Goal: Task Accomplishment & Management: Manage account settings

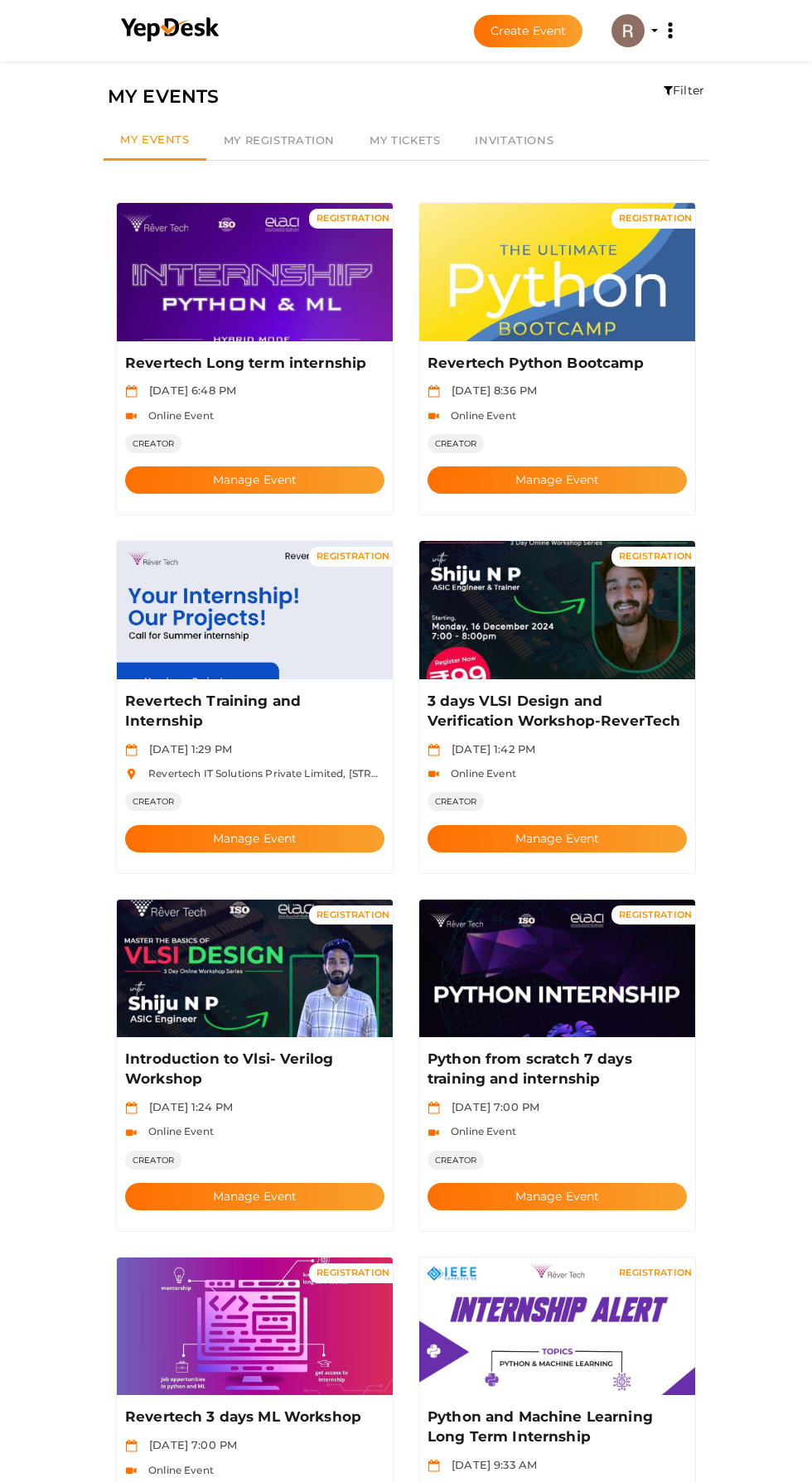
click at [210, 825] on button "Manage Event" at bounding box center [255, 839] width 259 height 28
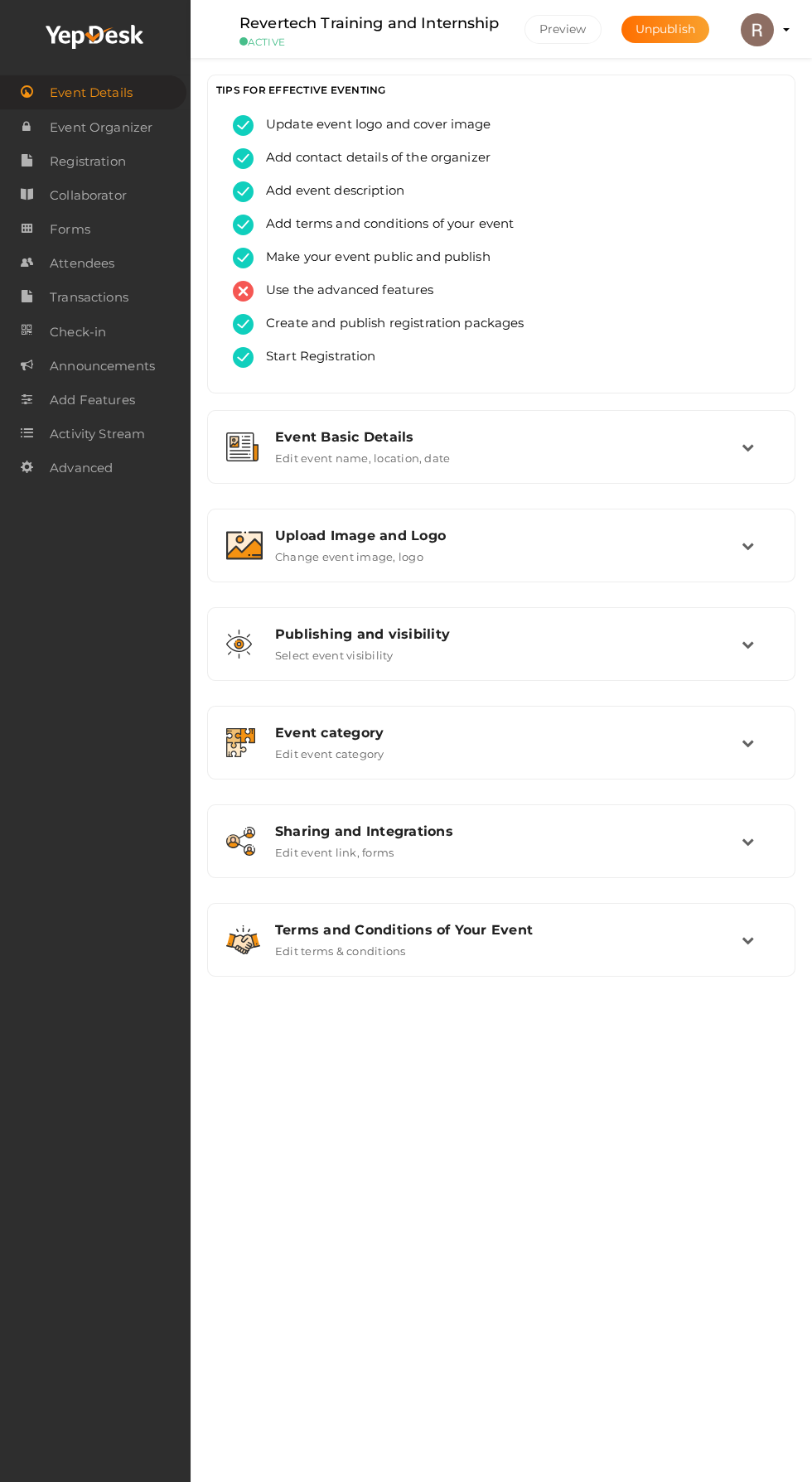
click at [103, 249] on span "Attendees" at bounding box center [82, 263] width 64 height 33
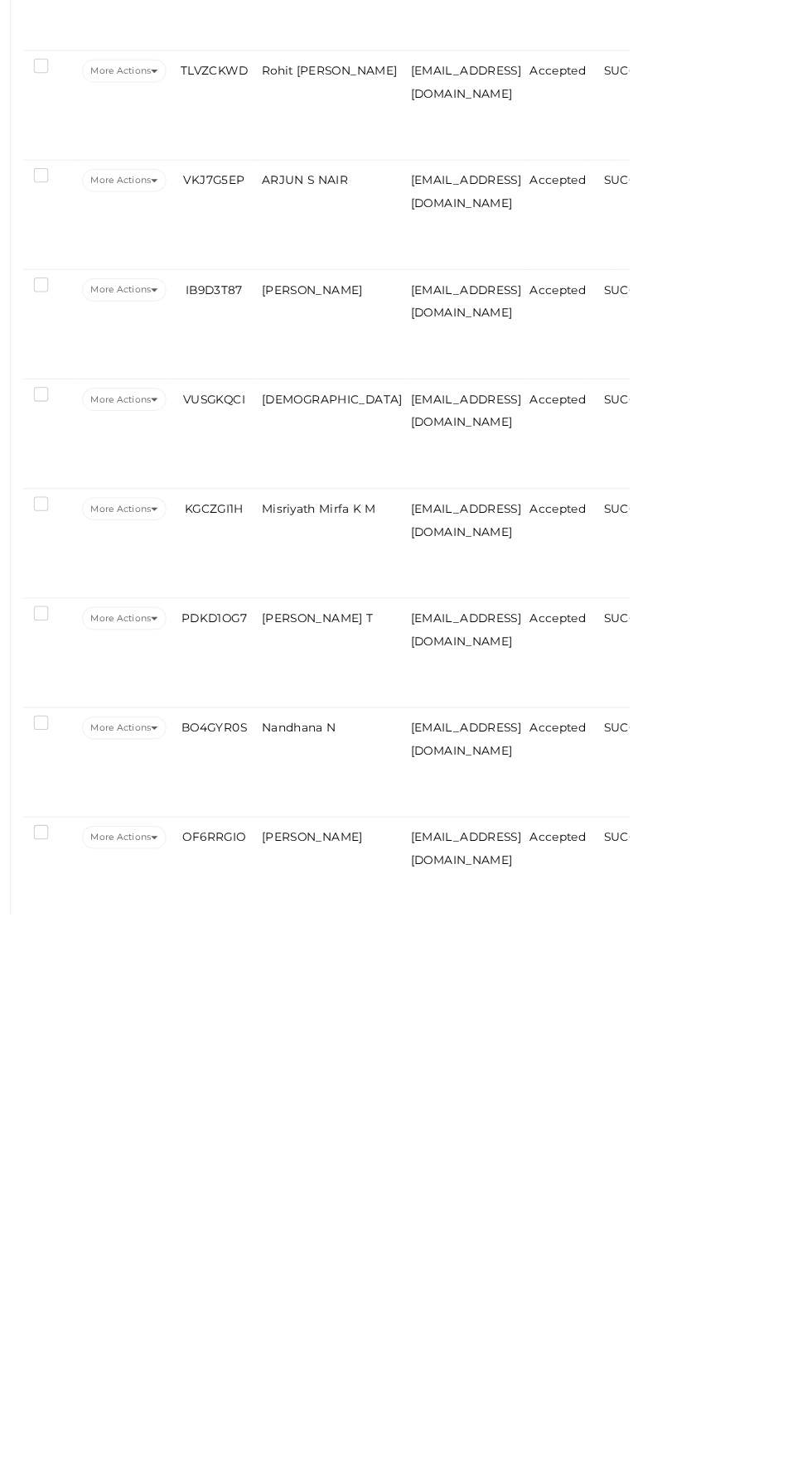
scroll to position [598, 0]
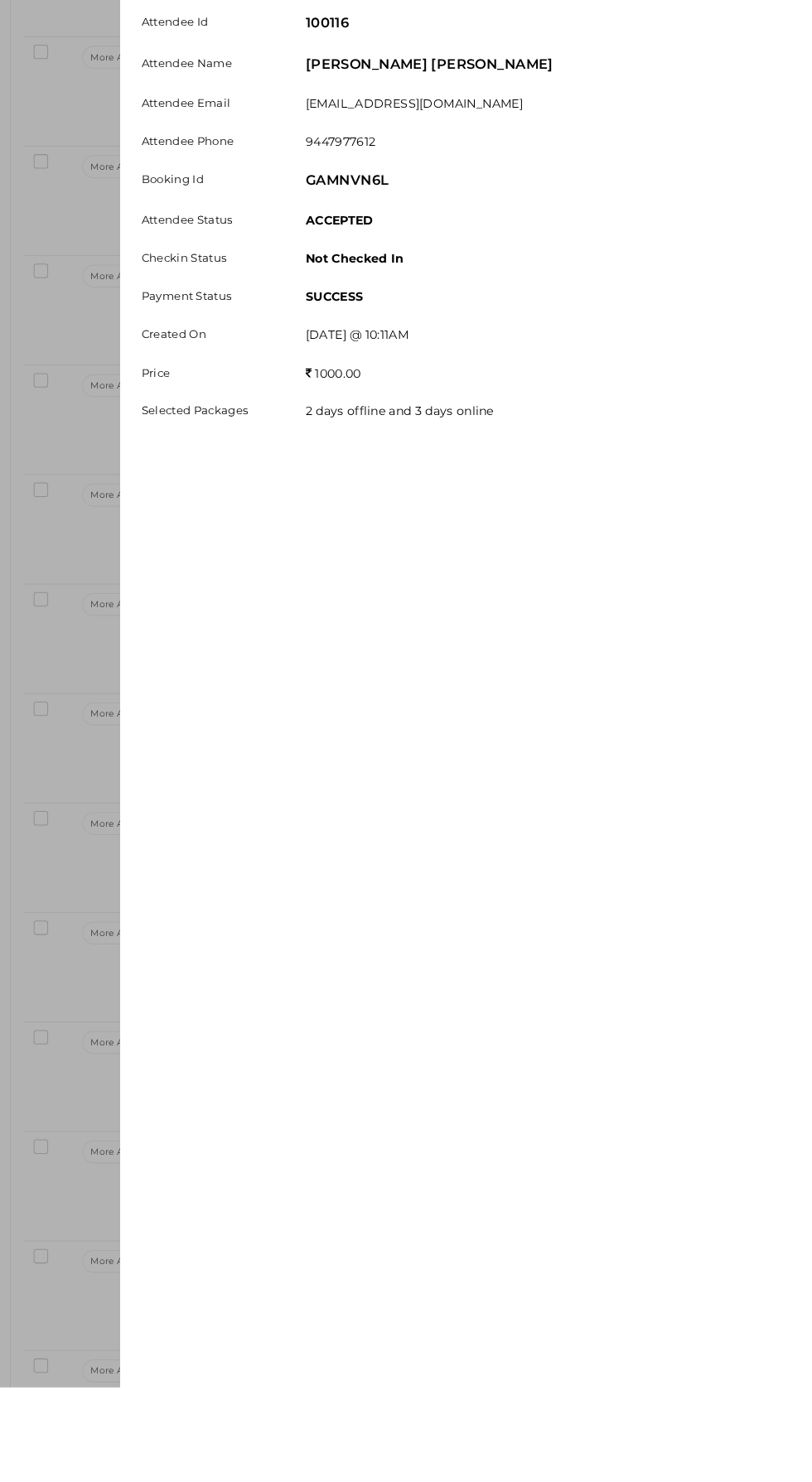
scroll to position [644, 0]
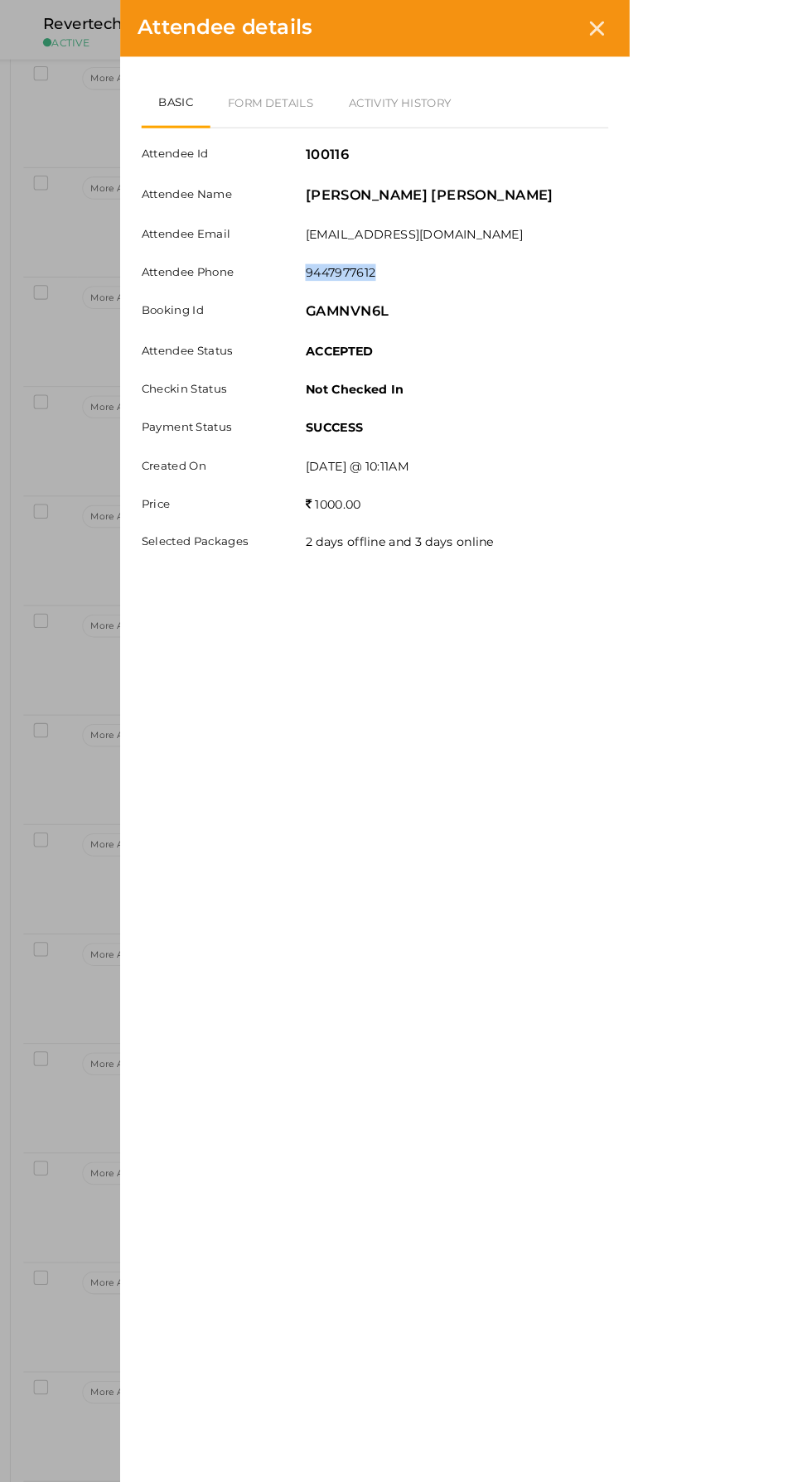
click at [766, 727] on div "Basic Form Details Activity History Attendee Id 100116 Attendee Name [PERSON_NA…" at bounding box center [563, 722] width 497 height 1334
copy div "[PERSON_NAME] [PERSON_NAME]"
click at [521, 94] on link "Form Details" at bounding box center [462, 100] width 119 height 48
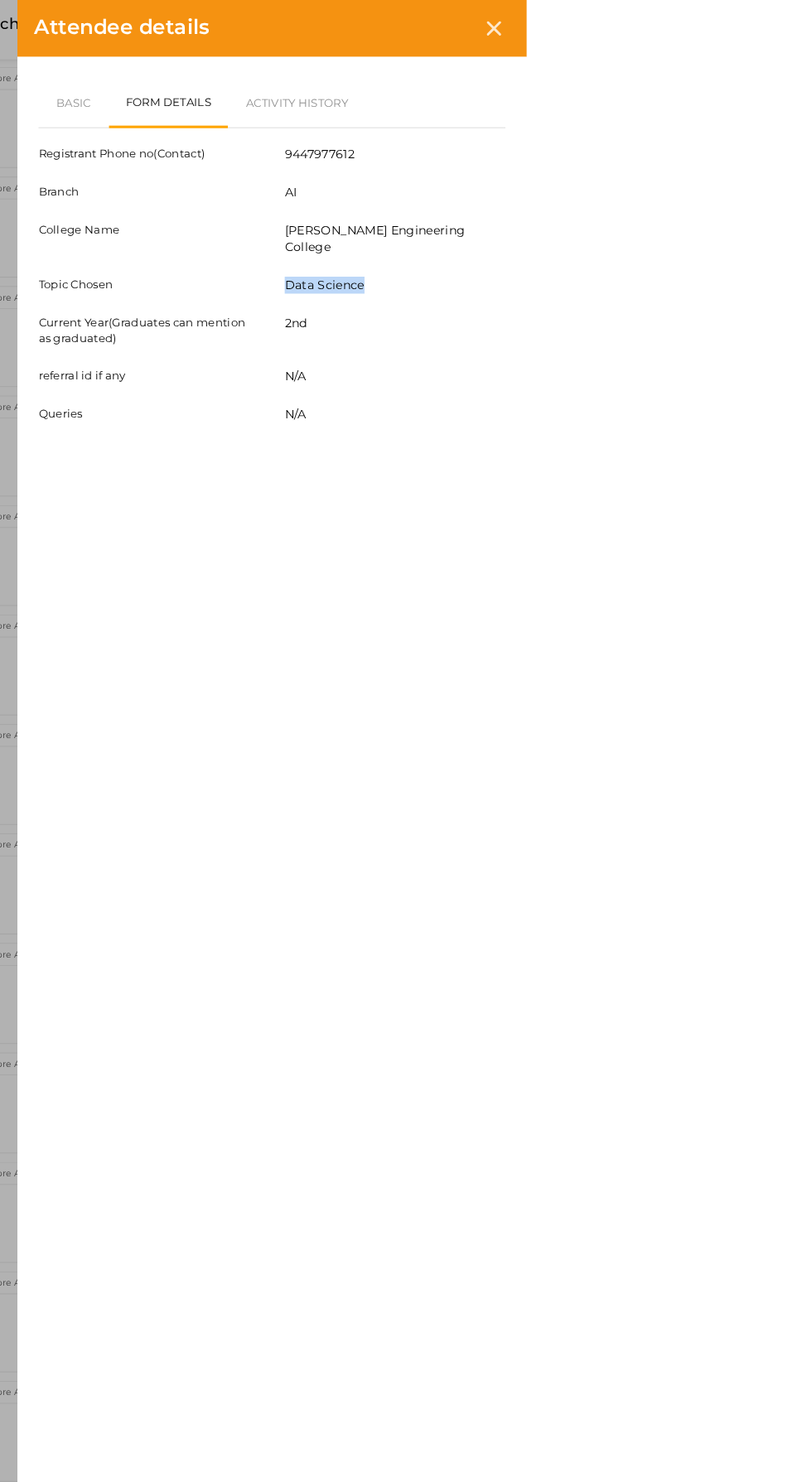
copy label "Data Science"
click at [787, 28] on icon at bounding box center [780, 28] width 14 height 14
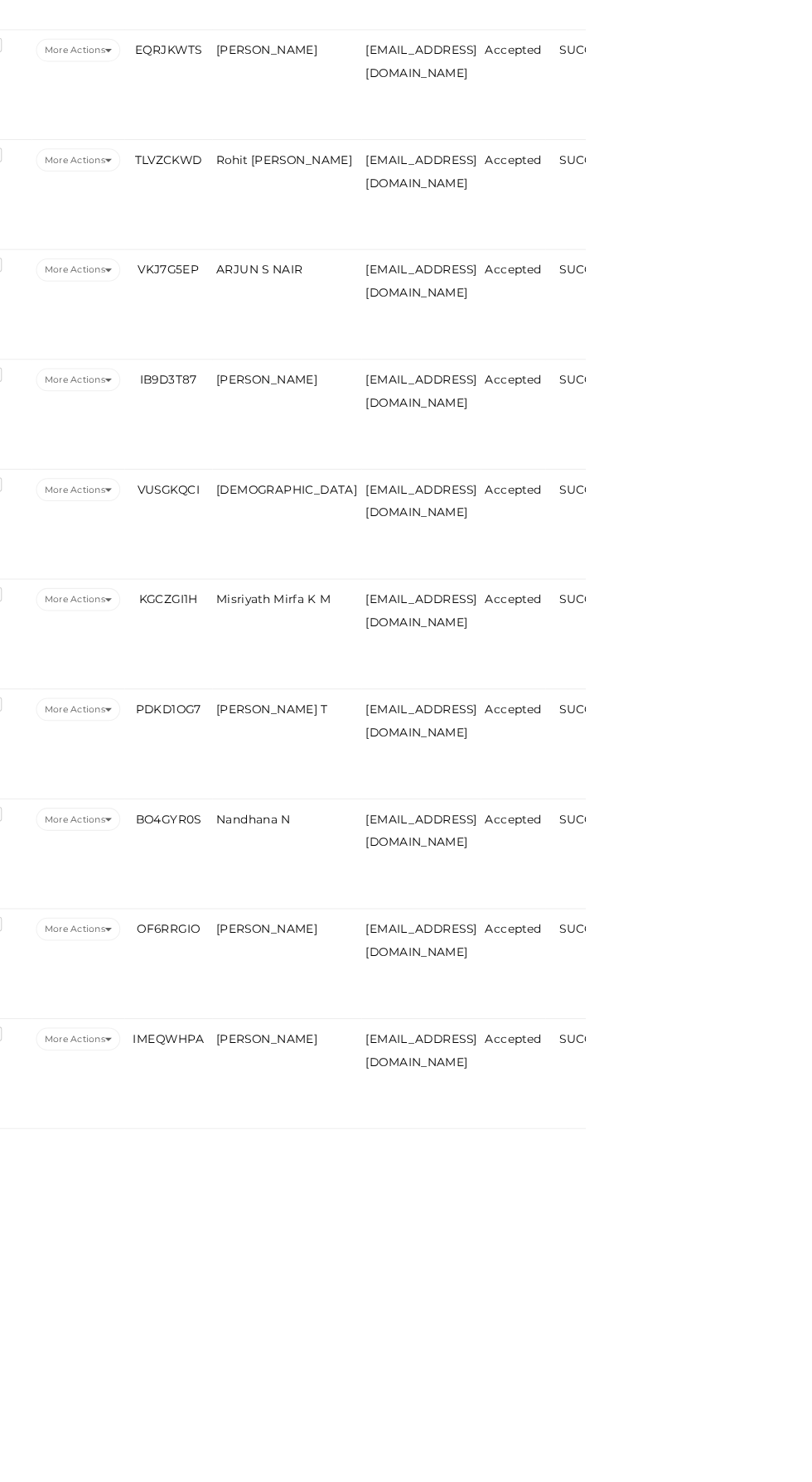
scroll to position [716, 0]
click at [490, 1400] on span "[PERSON_NAME]" at bounding box center [502, 1393] width 98 height 13
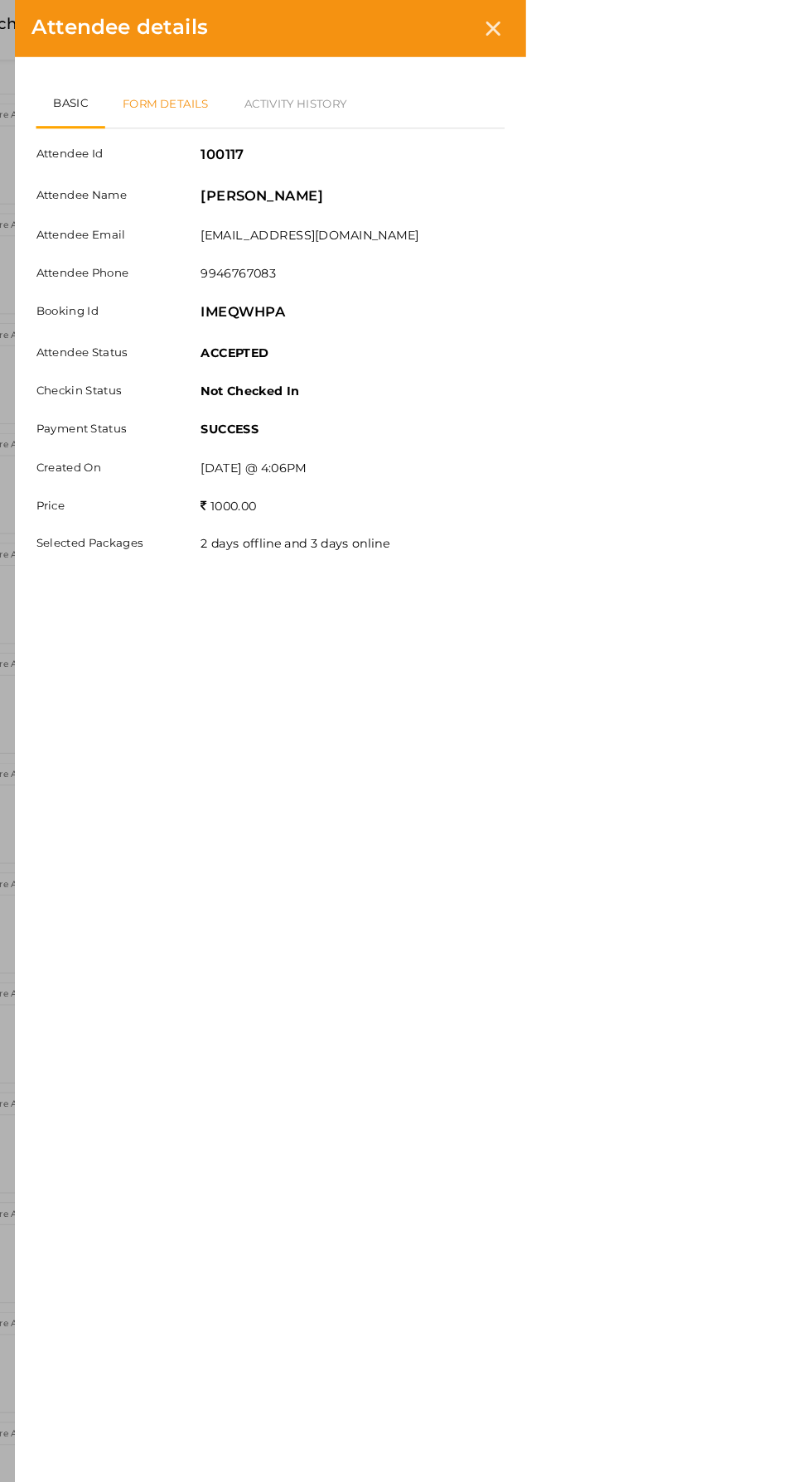
click at [521, 99] on link "Form Details" at bounding box center [462, 100] width 119 height 48
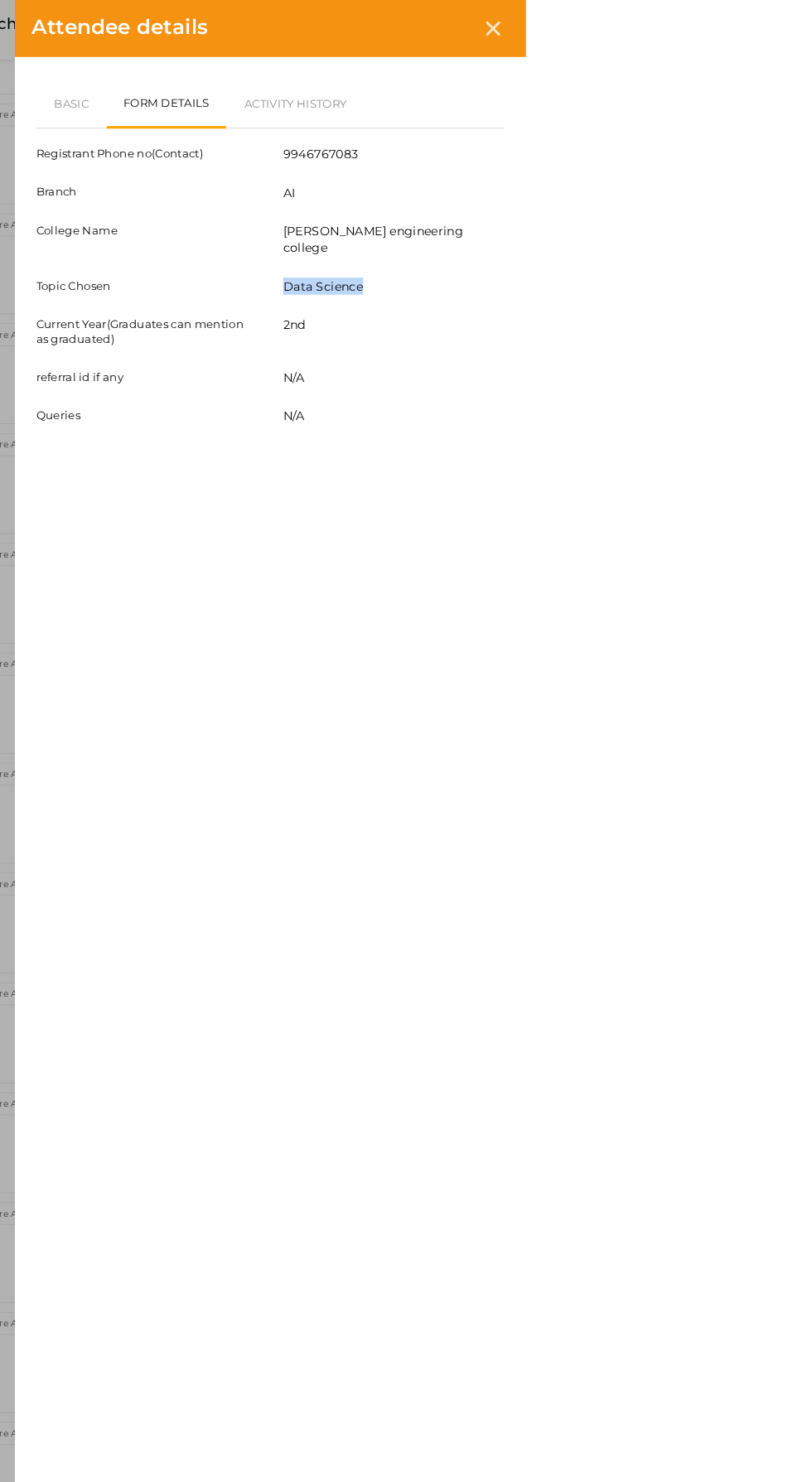
copy div "Data Science"
click at [405, 99] on link "Basic" at bounding box center [370, 100] width 69 height 48
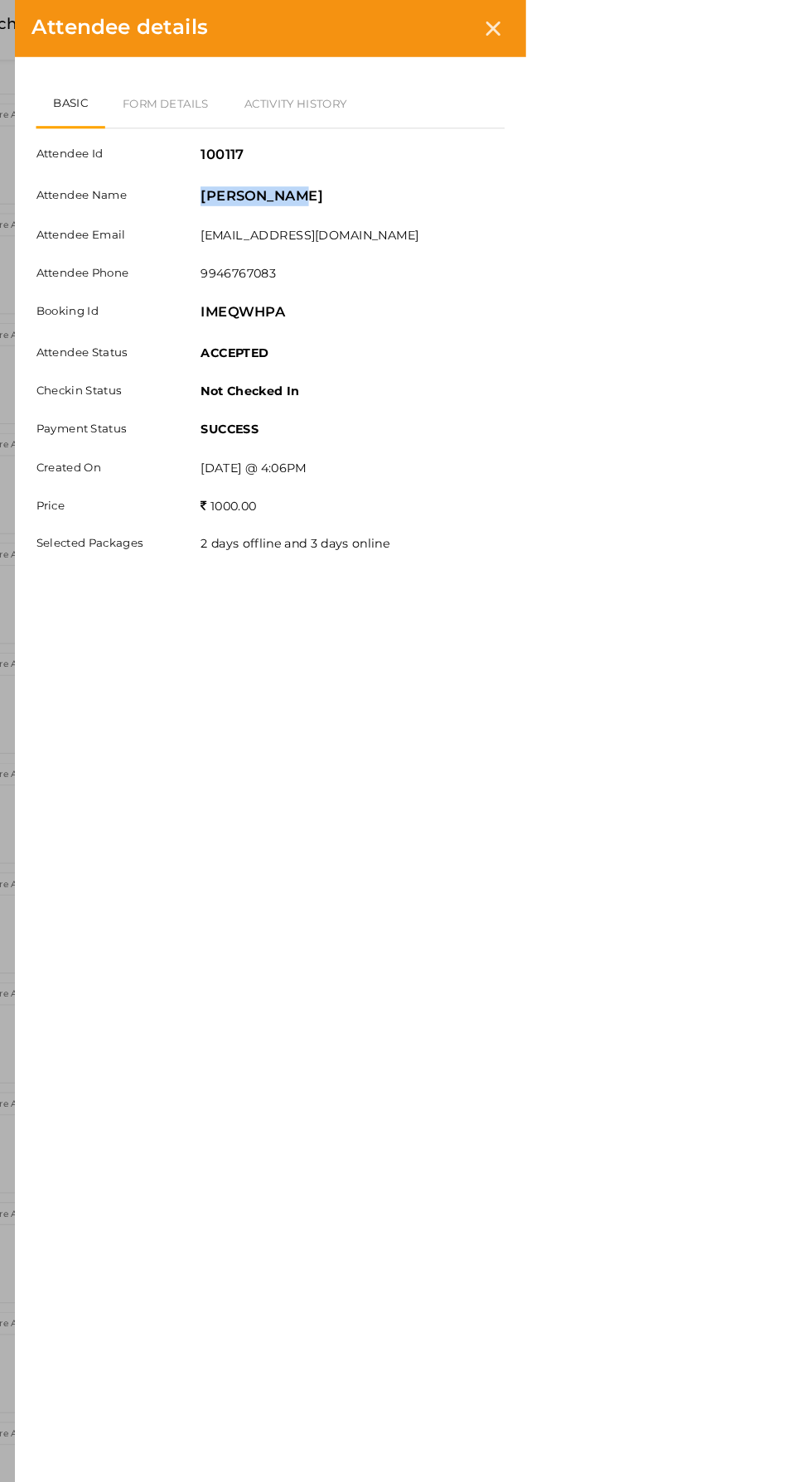
click at [804, 195] on div "[PERSON_NAME]" at bounding box center [643, 193] width 321 height 23
click at [811, 1158] on div "Basic Form Details Activity History Attendee Id 100117 Attendee Name [PERSON_NA…" at bounding box center [563, 722] width 497 height 1334
copy div "[PERSON_NAME]"
